Goal: Check status: Check status

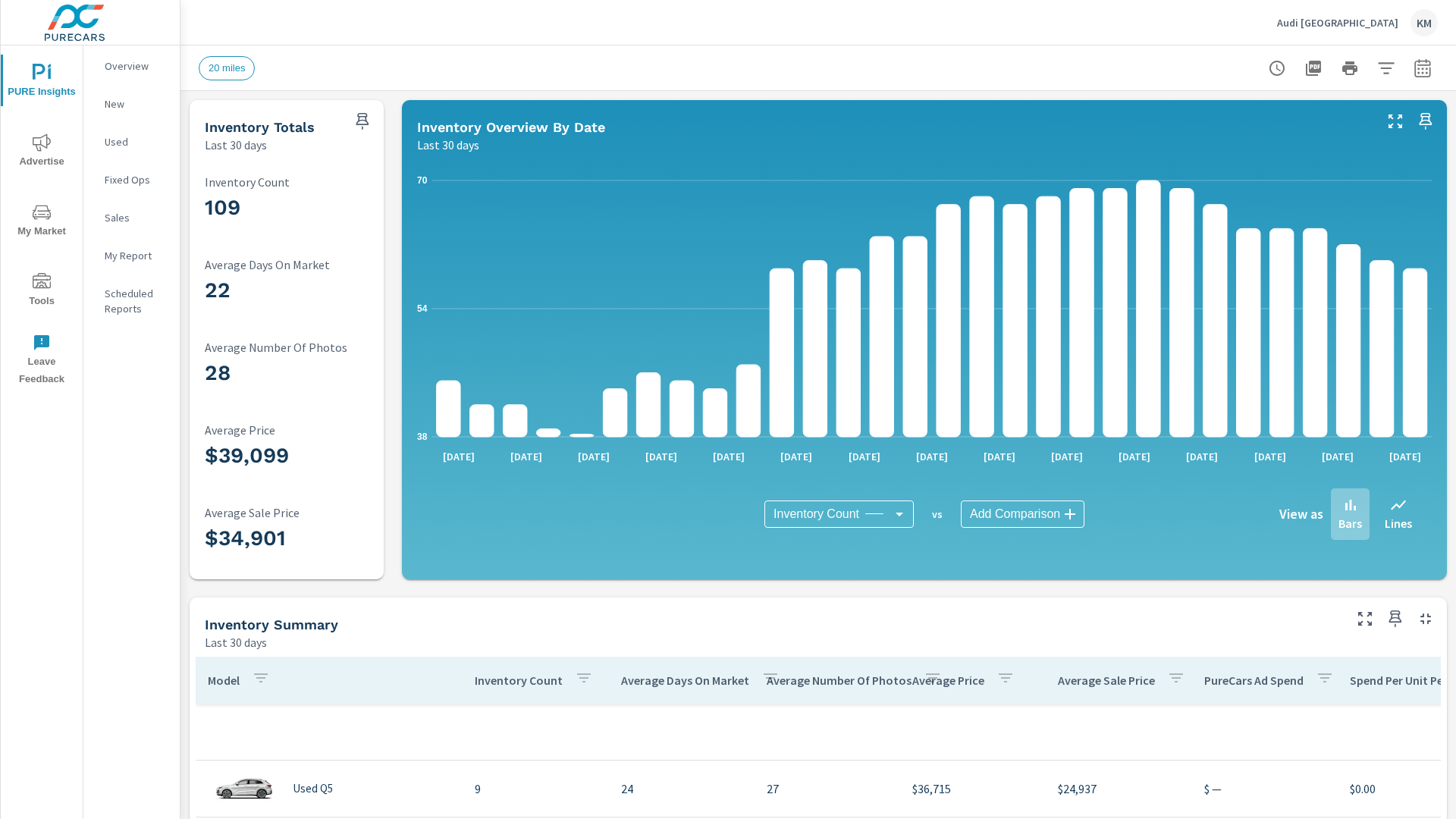
click at [1422, 68] on icon "button" at bounding box center [1422, 71] width 10 height 6
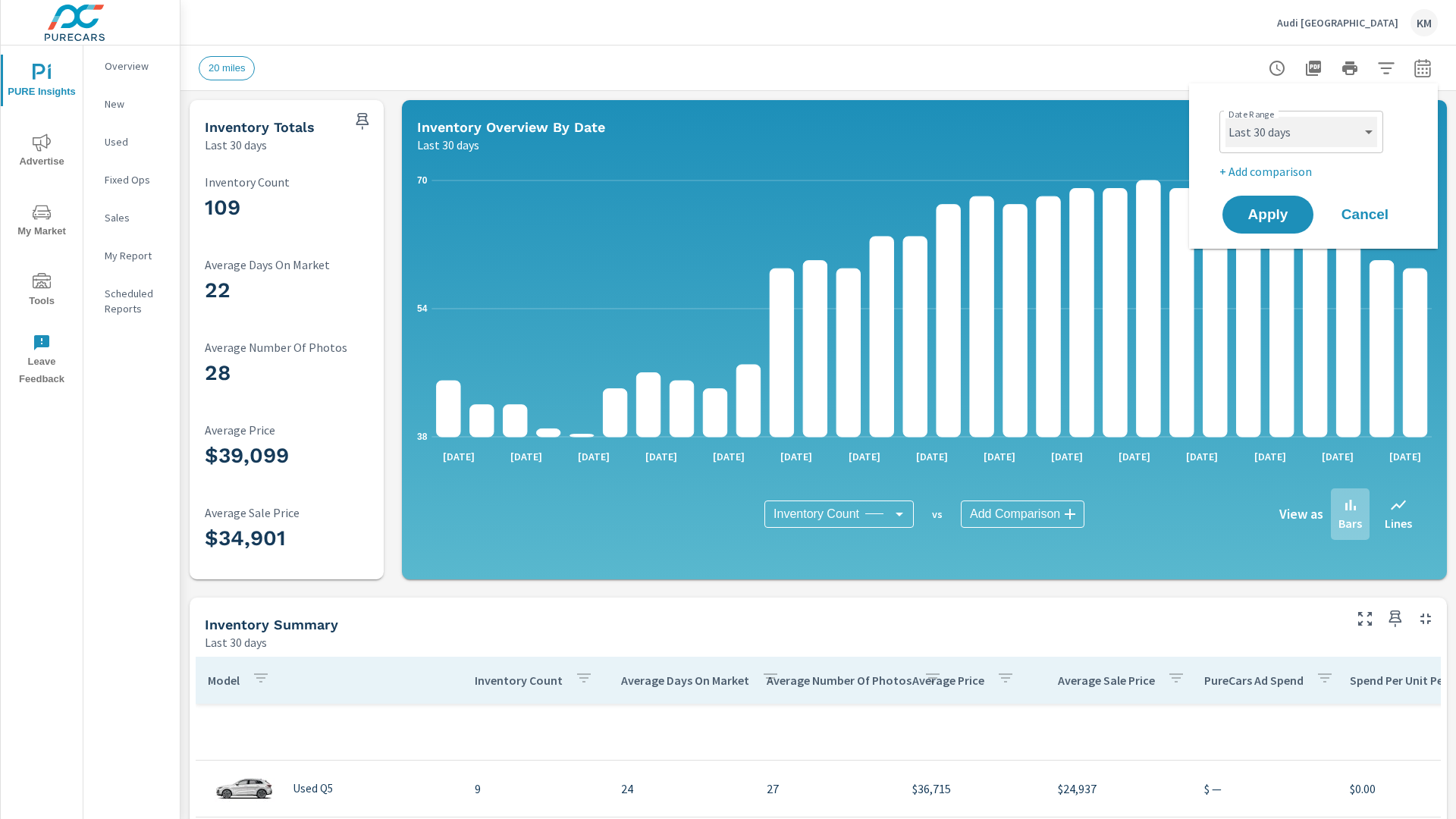
click at [1301, 132] on select "Custom [DATE] Last week Last 7 days Last 14 days Last 30 days Last 45 days Last…" at bounding box center [1301, 131] width 151 height 30
click at [1225, 116] on select "Custom [DATE] Last week Last 7 days Last 14 days Last 30 days Last 45 days Last…" at bounding box center [1301, 131] width 151 height 30
select select "Last 45 days"
click at [1268, 214] on span "Apply" at bounding box center [1268, 214] width 62 height 15
